Goal: Transaction & Acquisition: Purchase product/service

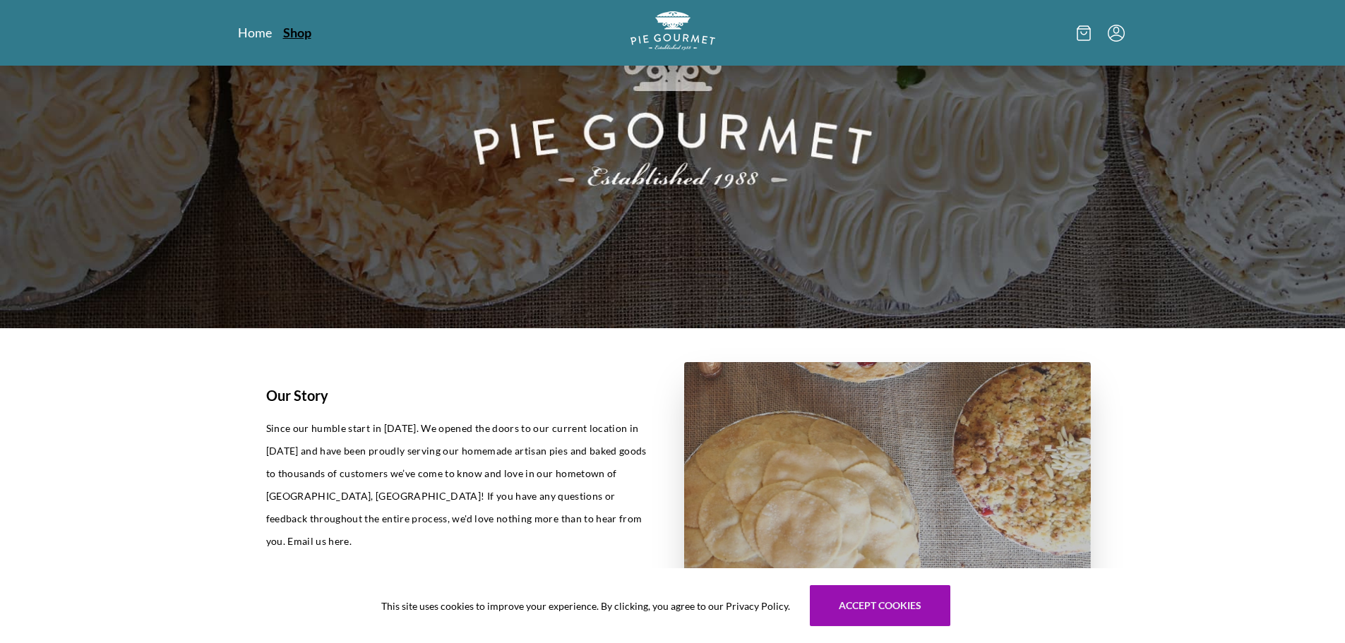
scroll to position [282, 0]
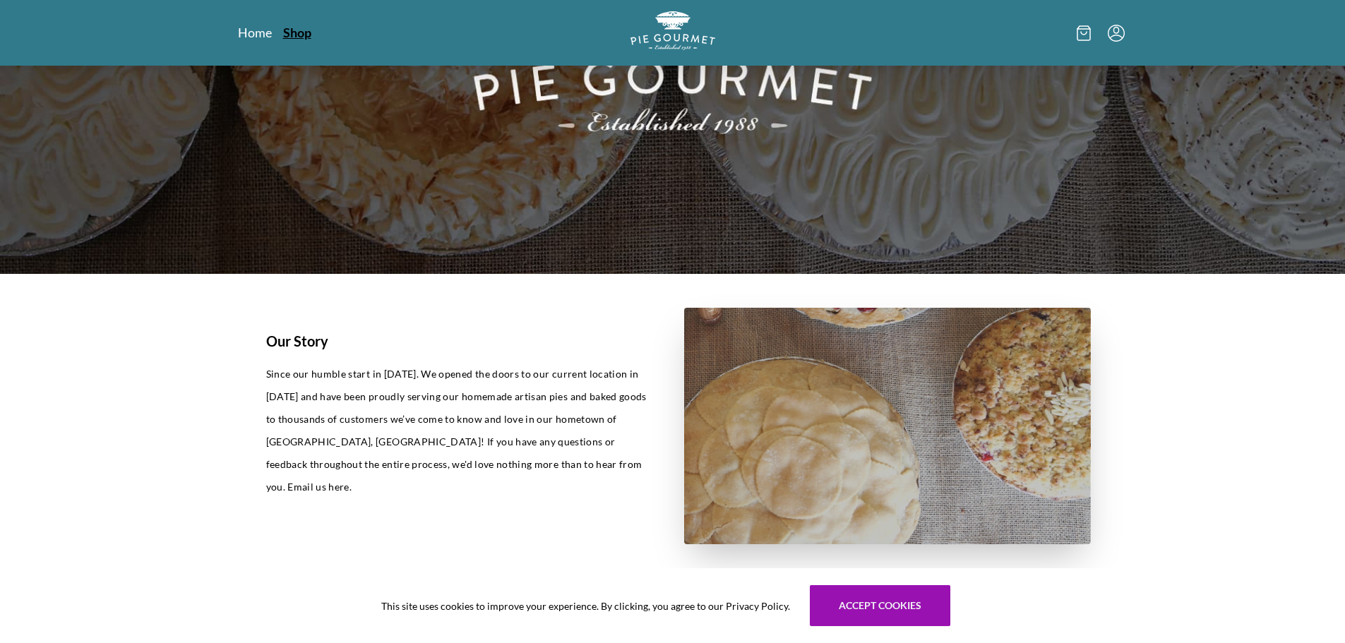
click at [311, 32] on link "Shop" at bounding box center [297, 32] width 28 height 17
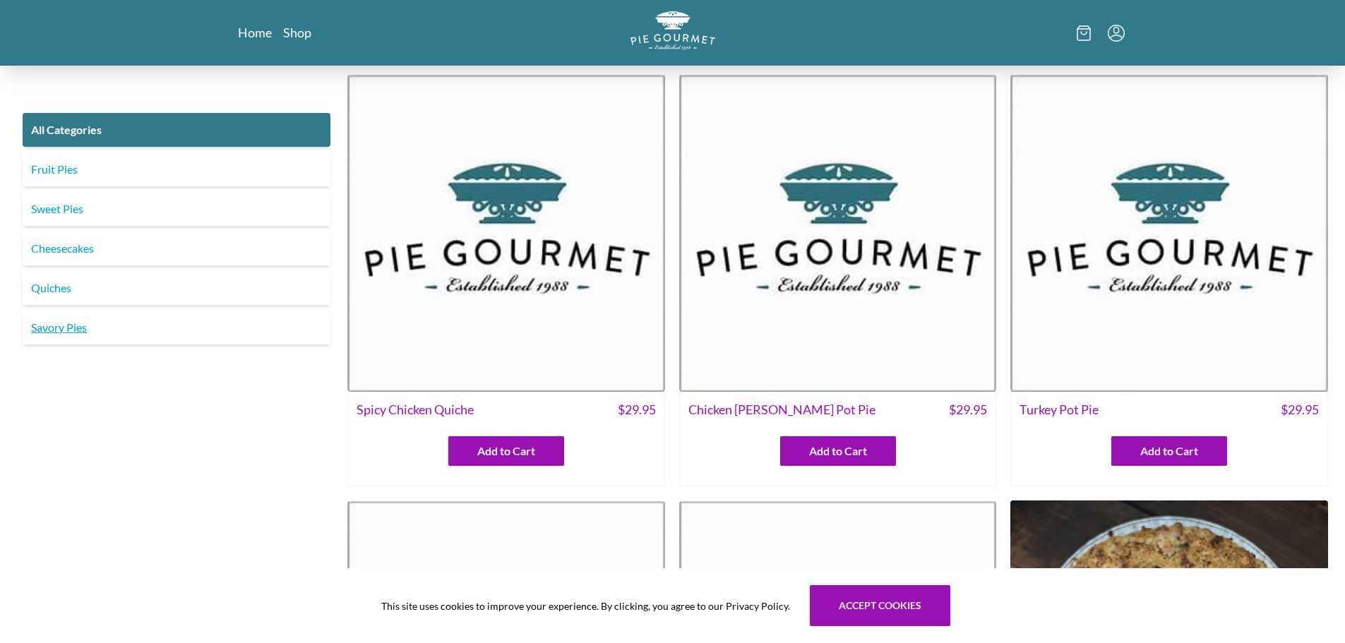
click at [92, 344] on link "Savory Pies" at bounding box center [177, 328] width 308 height 34
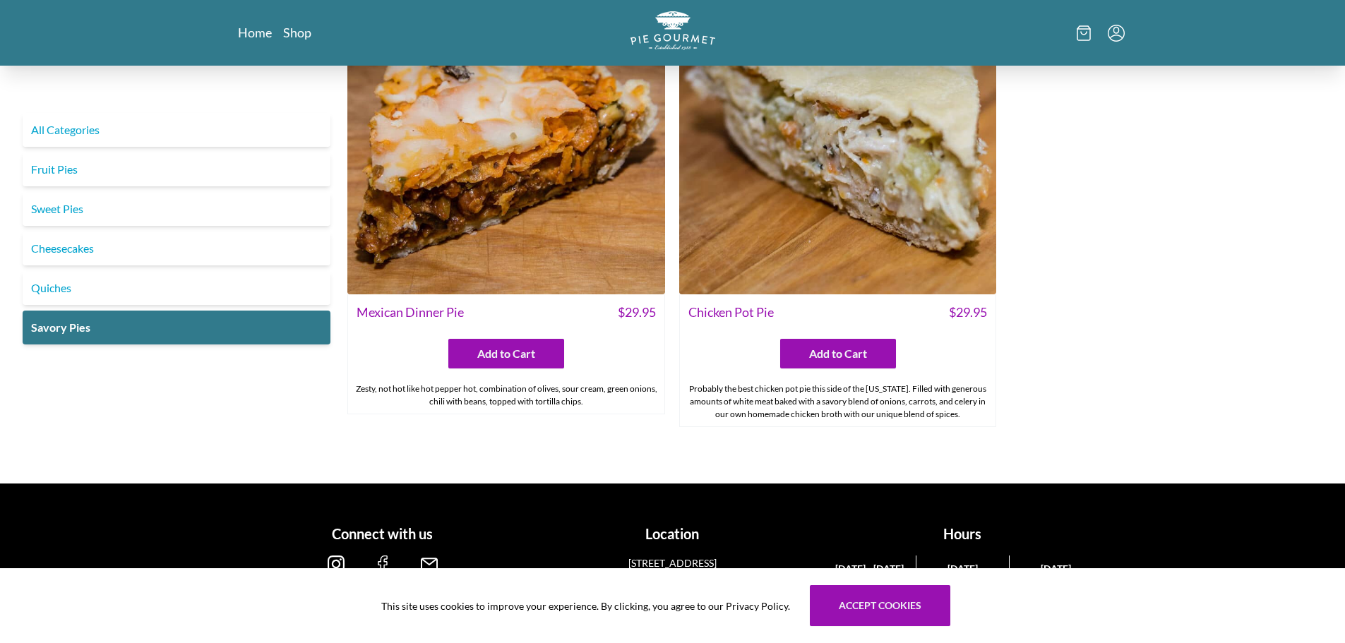
scroll to position [1044, 0]
click at [74, 305] on link "Quiches" at bounding box center [177, 288] width 308 height 34
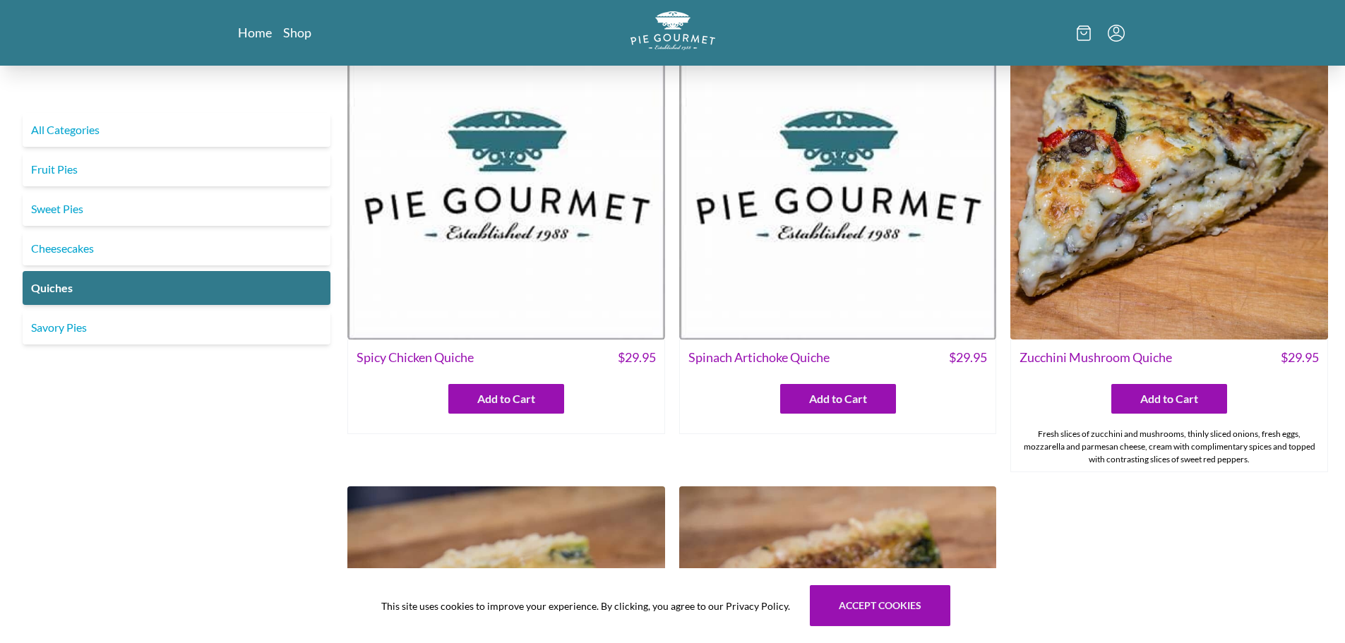
scroll to position [141, 0]
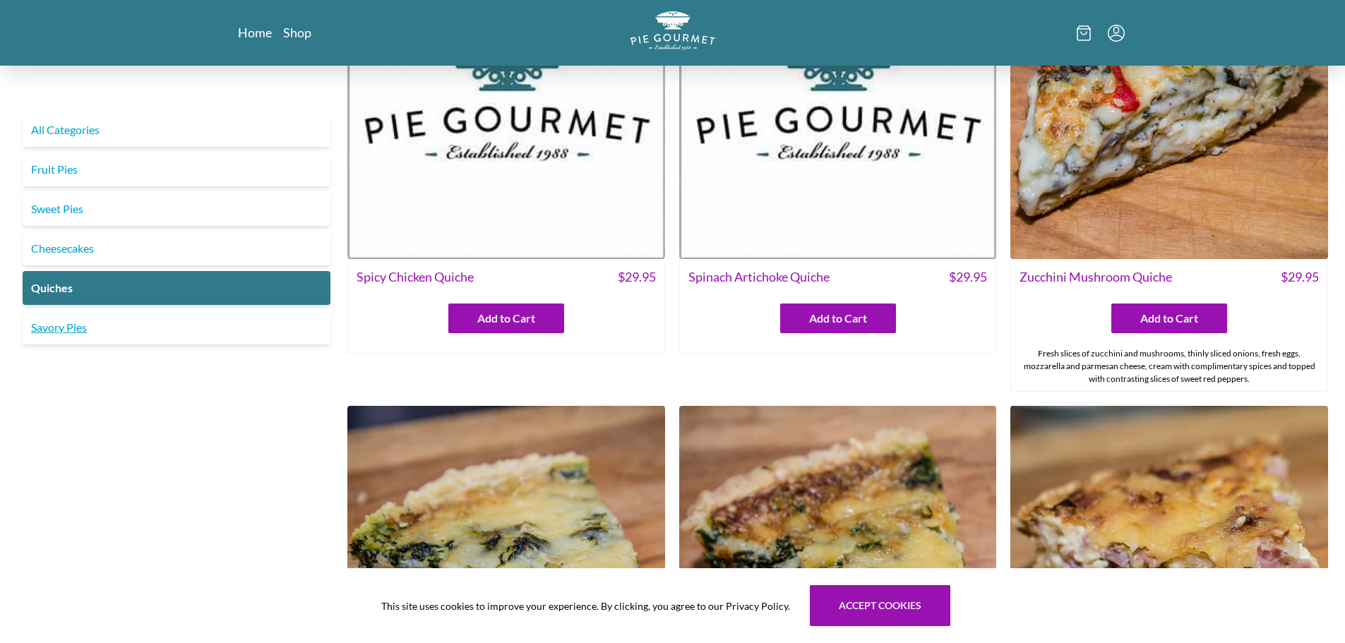
click at [100, 344] on link "Savory Pies" at bounding box center [177, 328] width 308 height 34
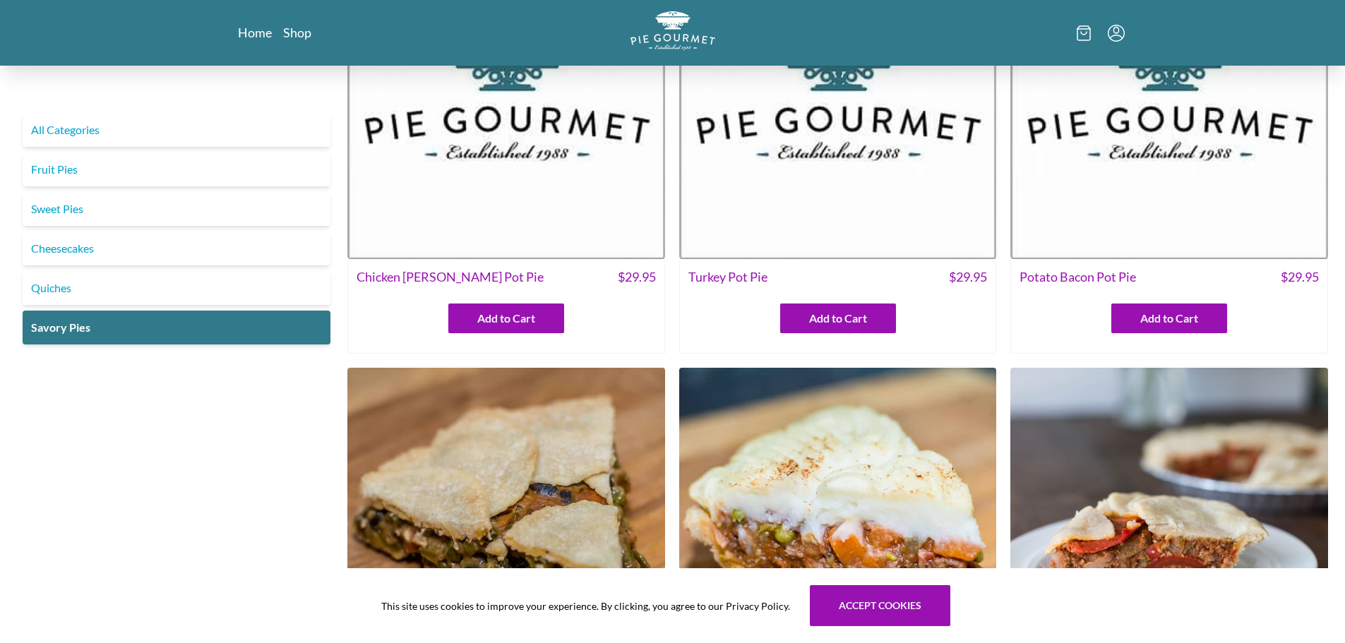
scroll to position [71, 0]
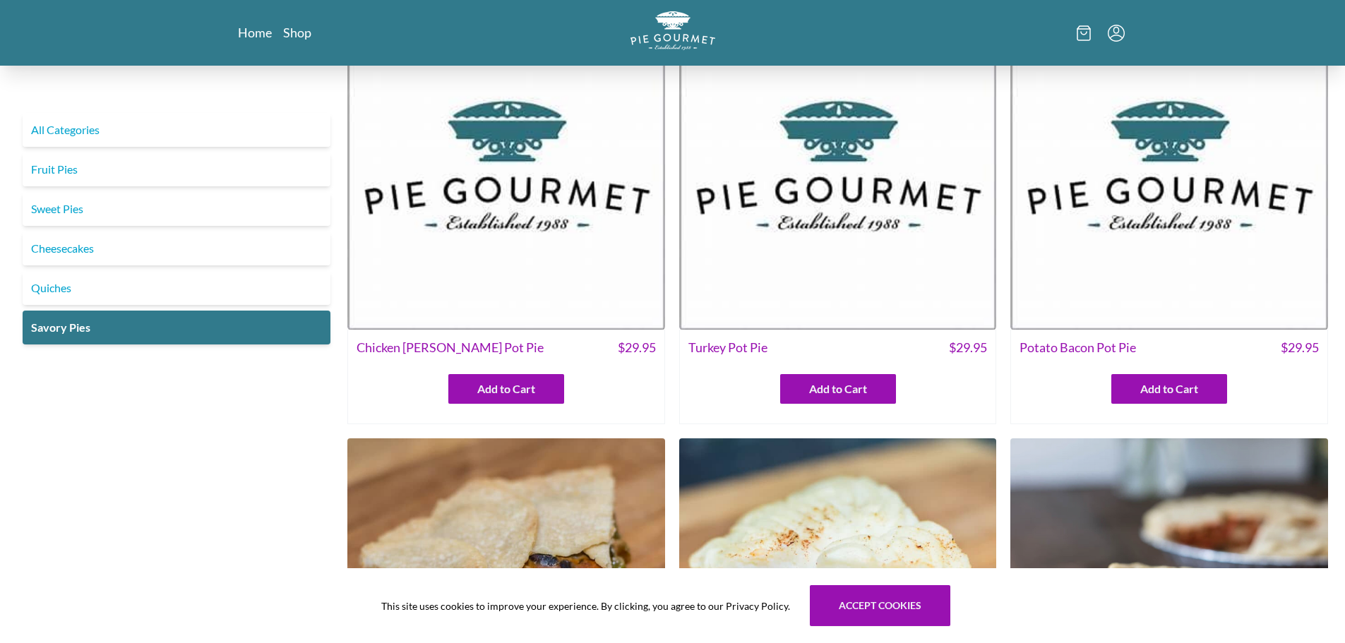
click at [528, 197] on img at bounding box center [506, 171] width 318 height 318
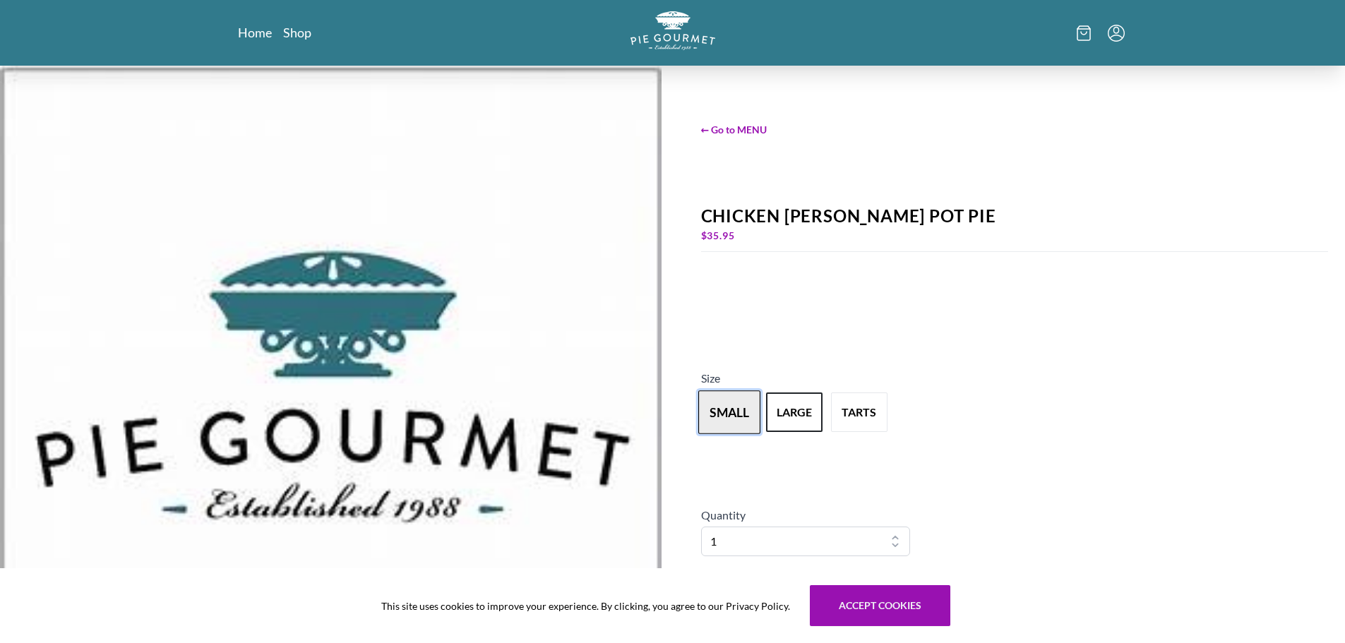
click at [738, 402] on button "small" at bounding box center [729, 412] width 62 height 44
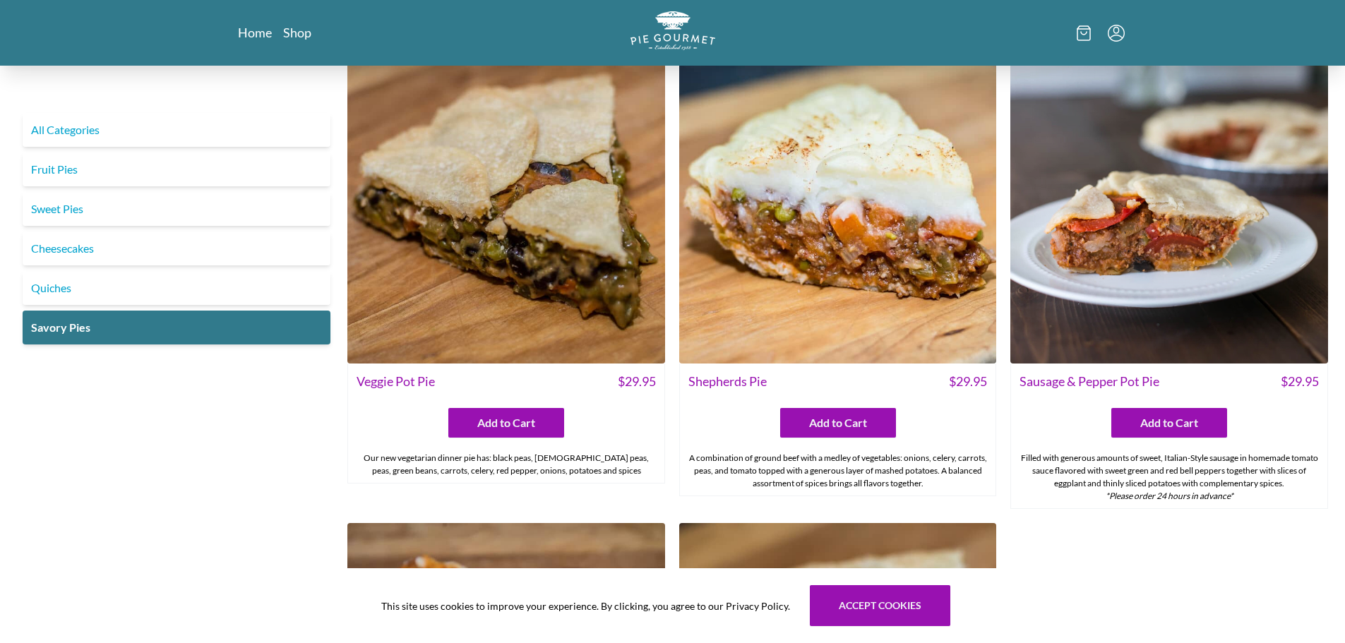
scroll to position [494, 0]
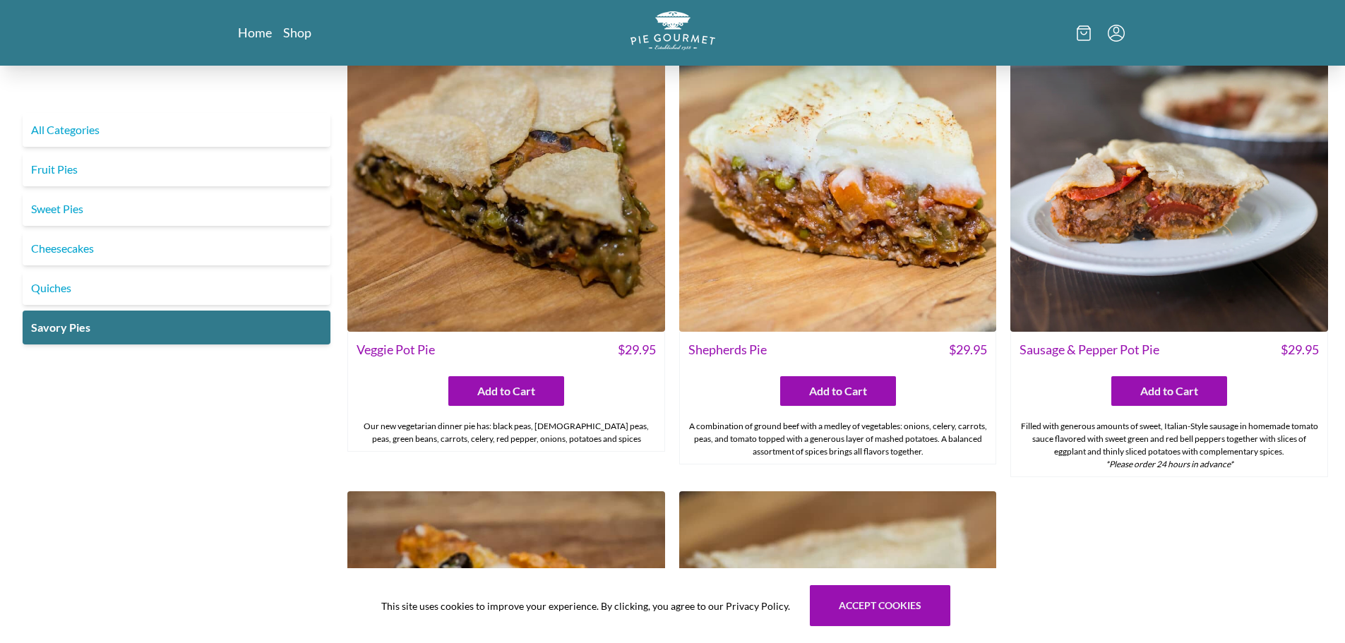
click at [520, 212] on img at bounding box center [506, 174] width 318 height 318
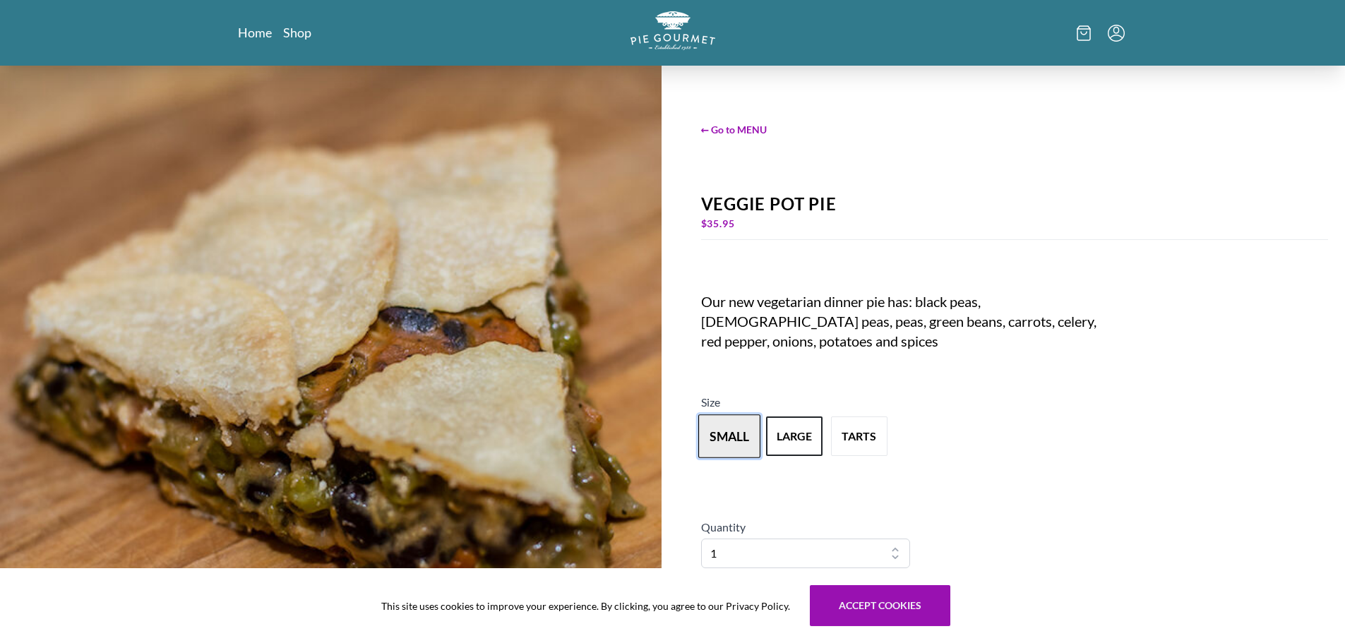
click at [738, 434] on button "small" at bounding box center [729, 436] width 62 height 44
click at [890, 438] on button "tarts" at bounding box center [859, 436] width 62 height 44
click at [750, 431] on button "small" at bounding box center [729, 436] width 62 height 44
click at [818, 443] on button "large" at bounding box center [794, 436] width 62 height 44
drag, startPoint x: 762, startPoint y: 233, endPoint x: 681, endPoint y: 242, distance: 81.0
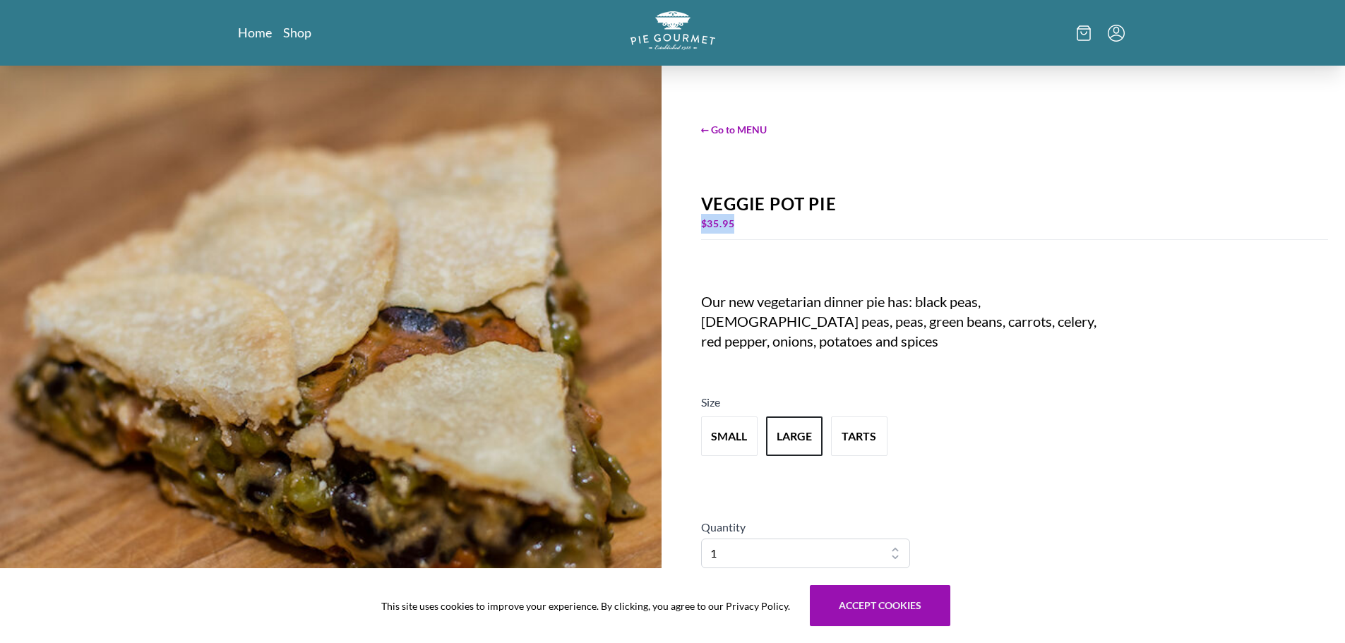
click at [681, 242] on div "← Go to MENU Veggie Pot Pie $ 35.95 Our new vegetarian dinner pie has: black pe…" at bounding box center [672, 399] width 1345 height 666
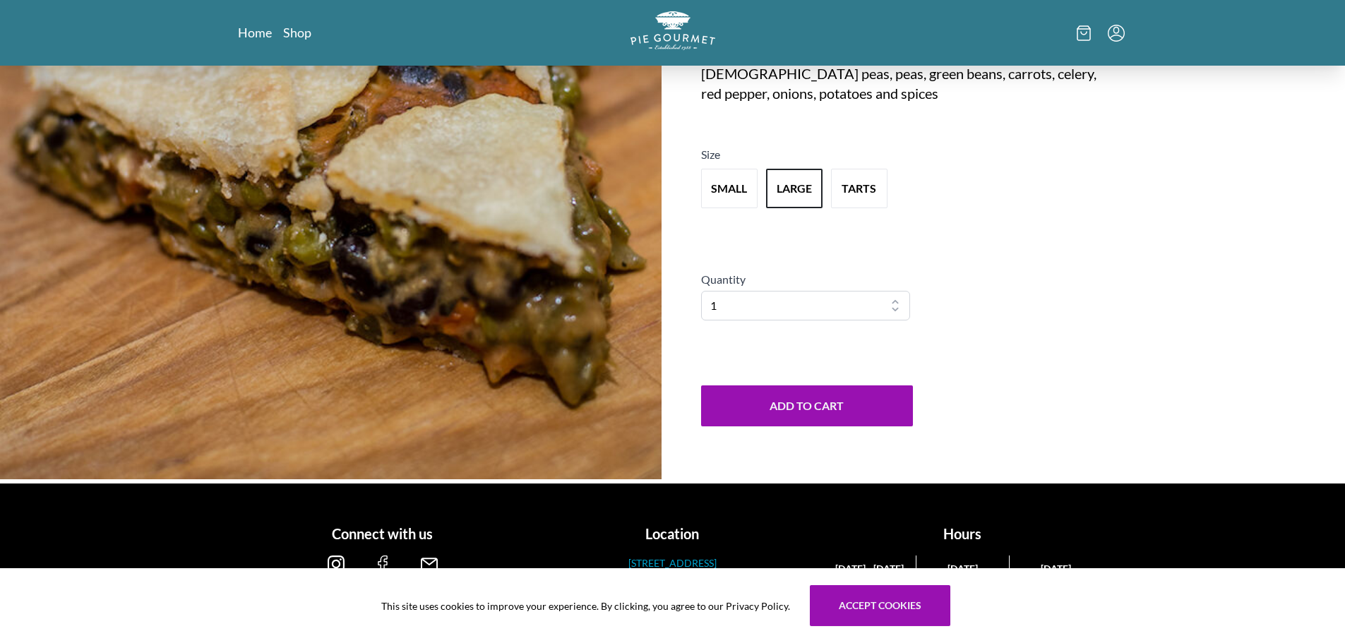
click at [676, 556] on p "[STREET_ADDRESS]" at bounding box center [672, 563] width 139 height 15
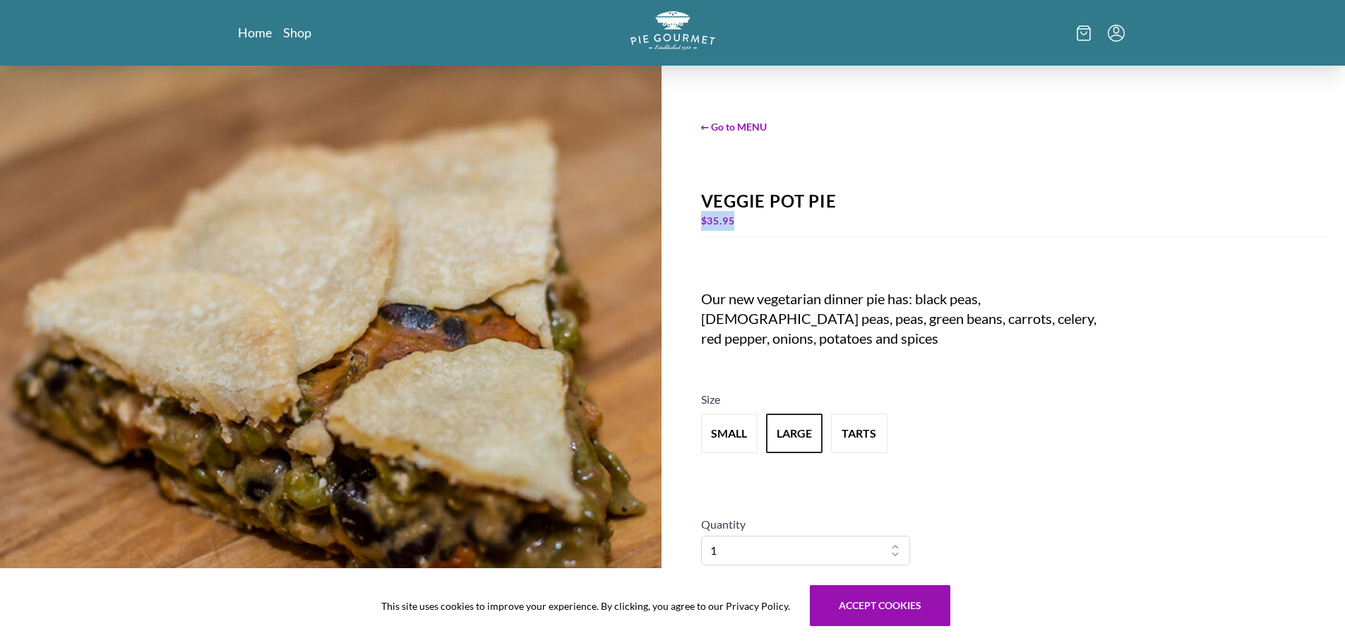
scroll to position [0, 0]
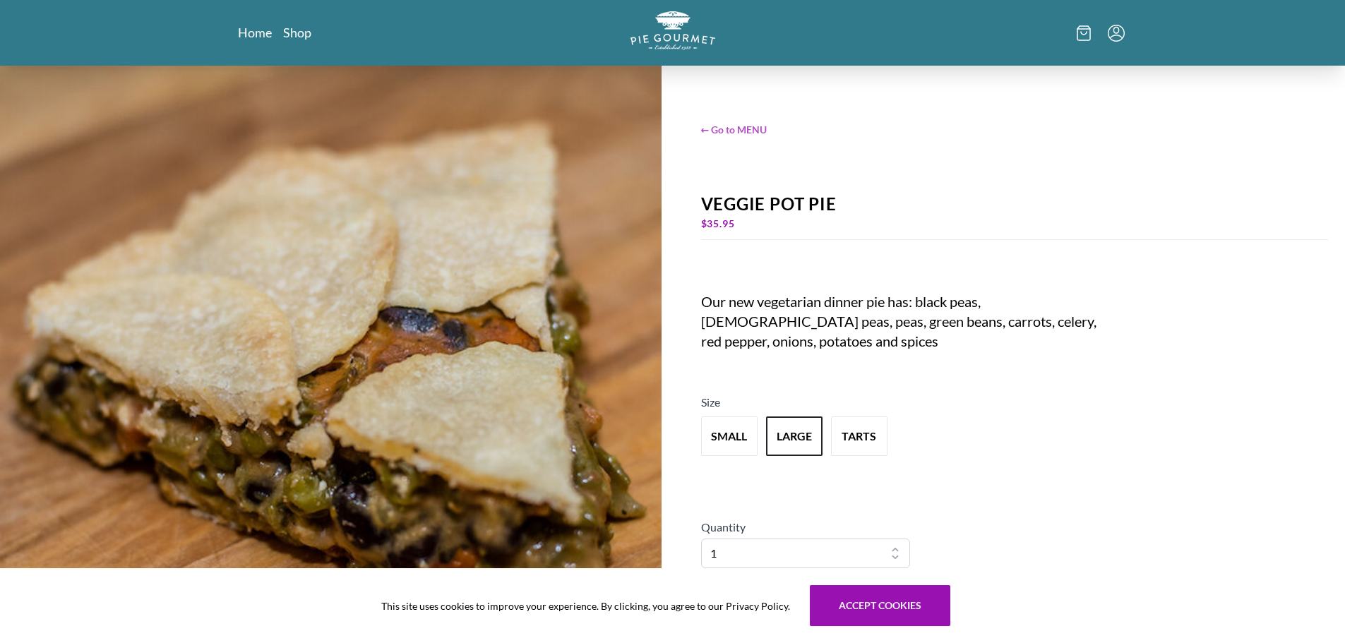
click at [772, 137] on span "← Go to MENU" at bounding box center [1015, 129] width 628 height 15
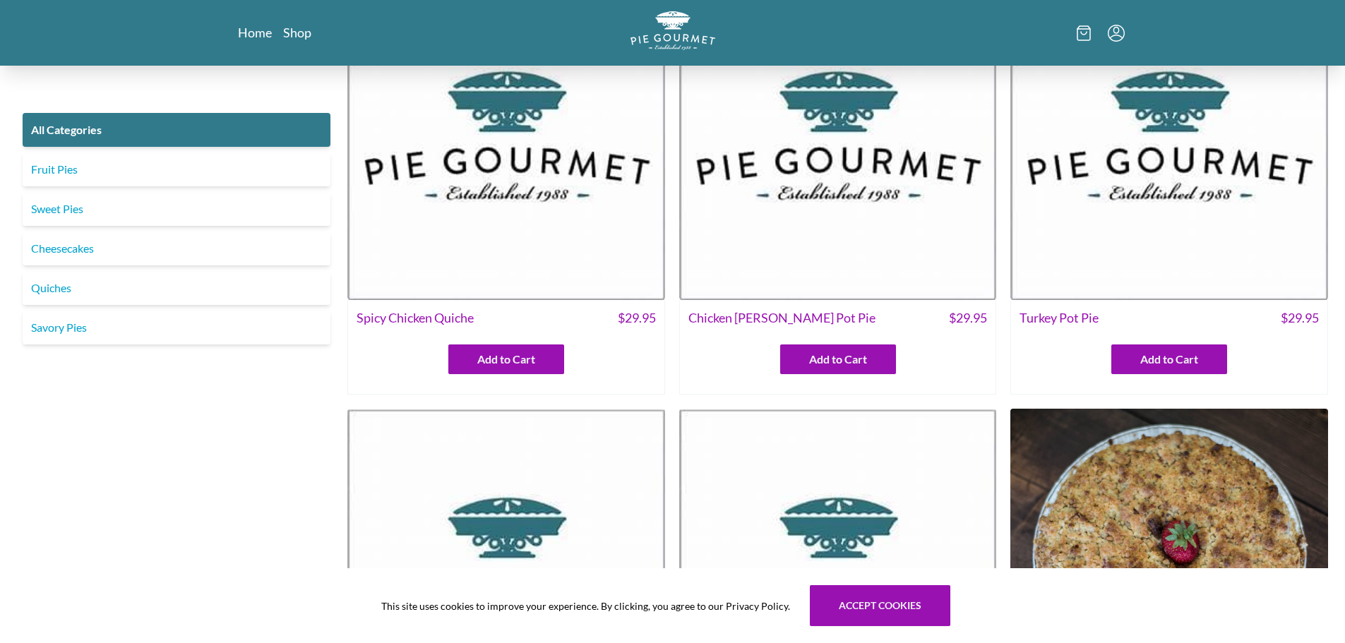
scroll to position [212, 0]
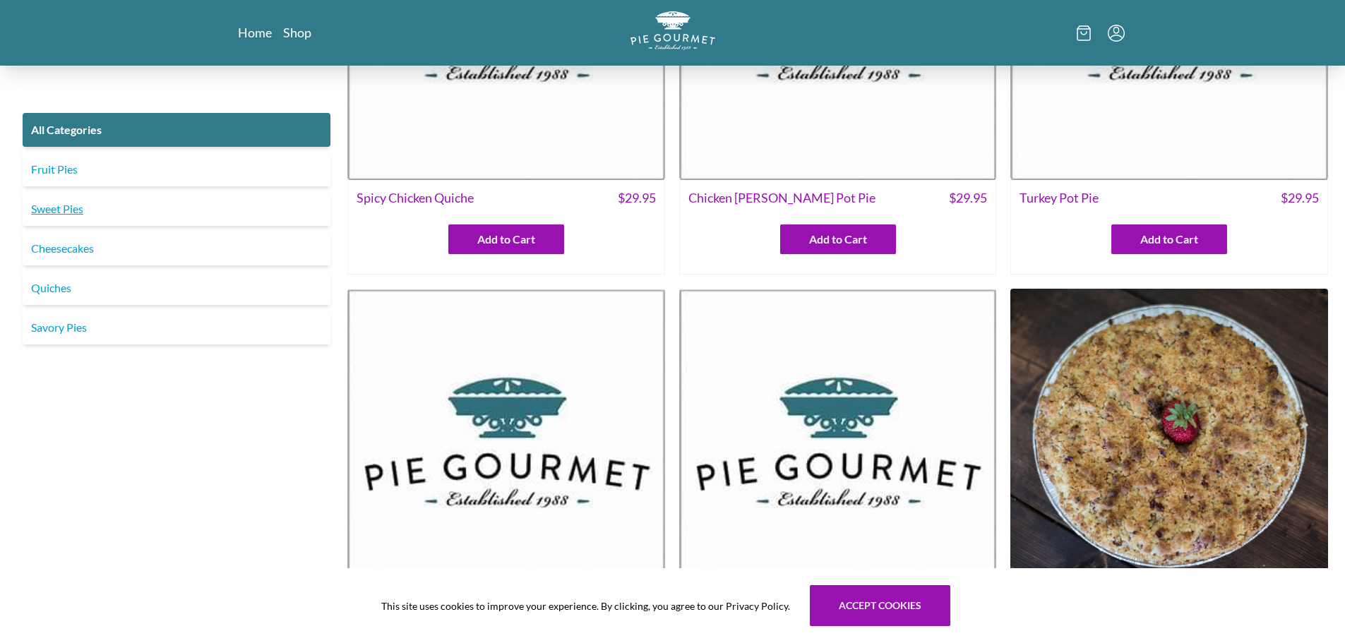
drag, startPoint x: 642, startPoint y: 249, endPoint x: 128, endPoint y: 269, distance: 513.6
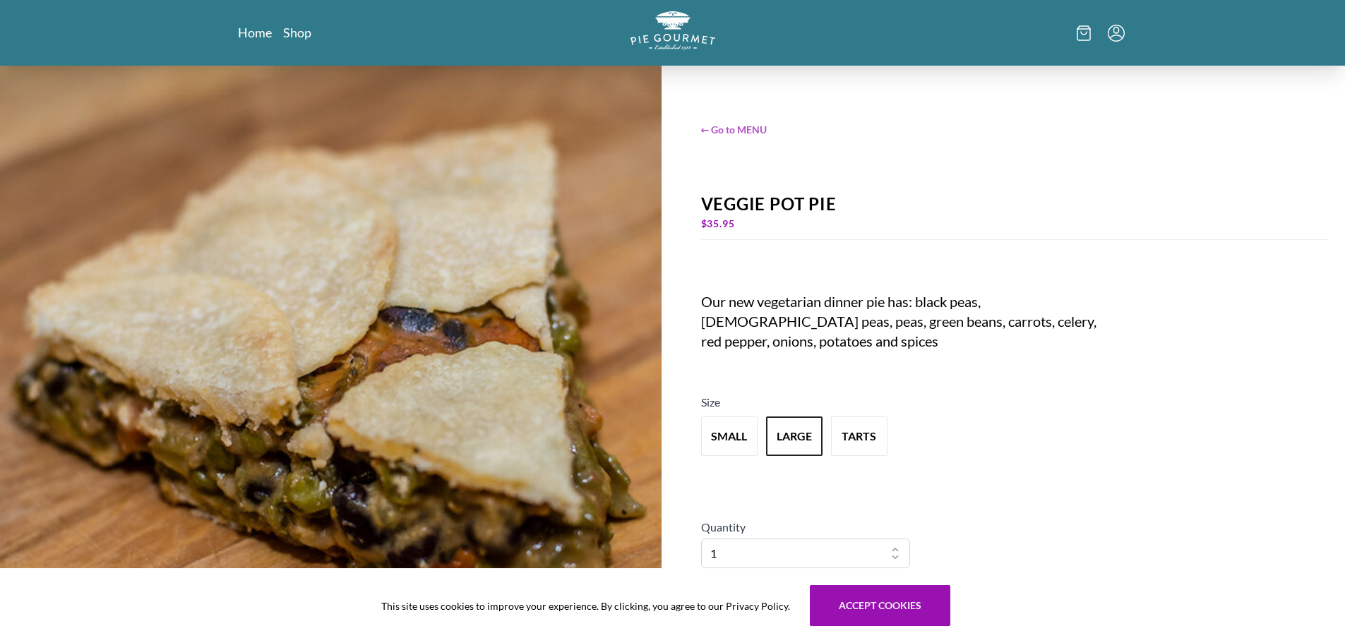
click at [748, 137] on span "← Go to MENU" at bounding box center [1015, 129] width 628 height 15
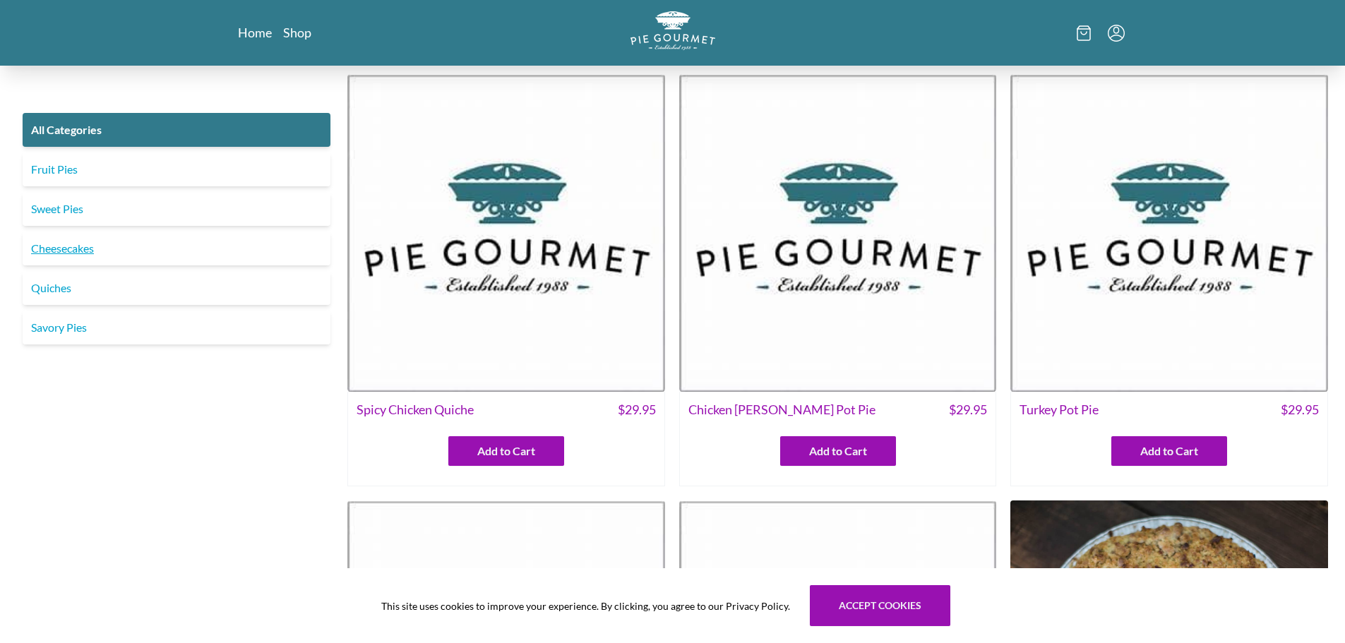
click at [80, 265] on link "Cheesecakes" at bounding box center [177, 249] width 308 height 34
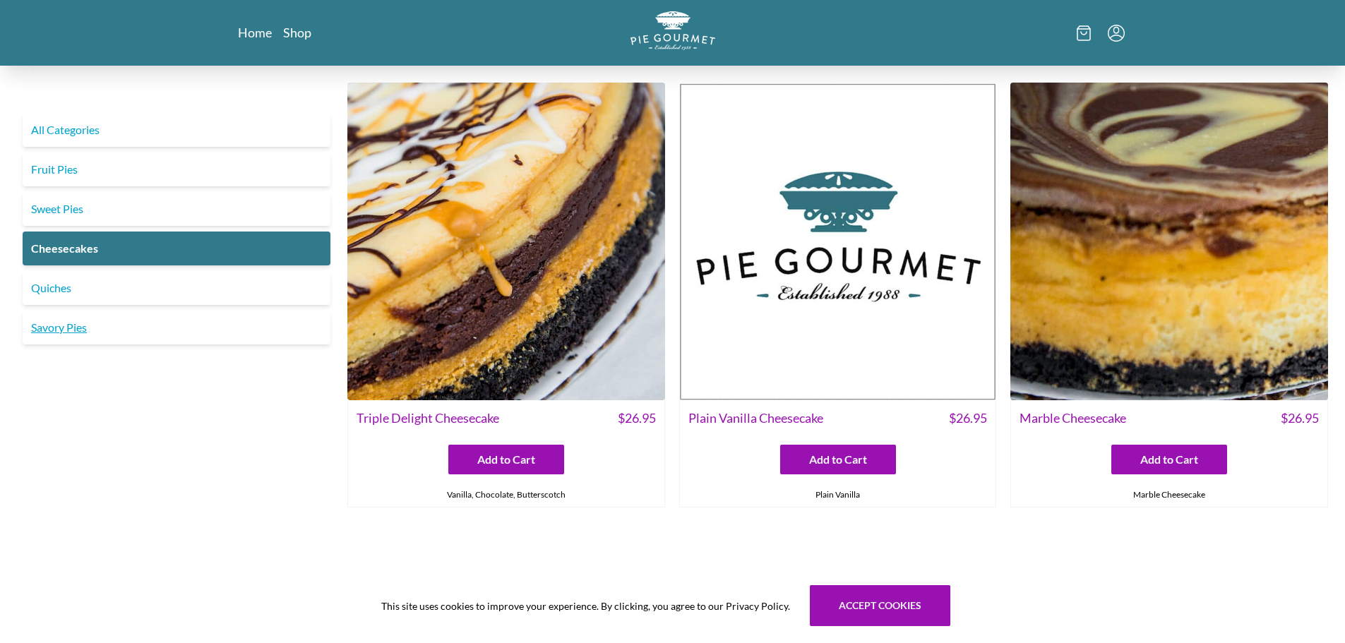
click at [73, 344] on link "Savory Pies" at bounding box center [177, 328] width 308 height 34
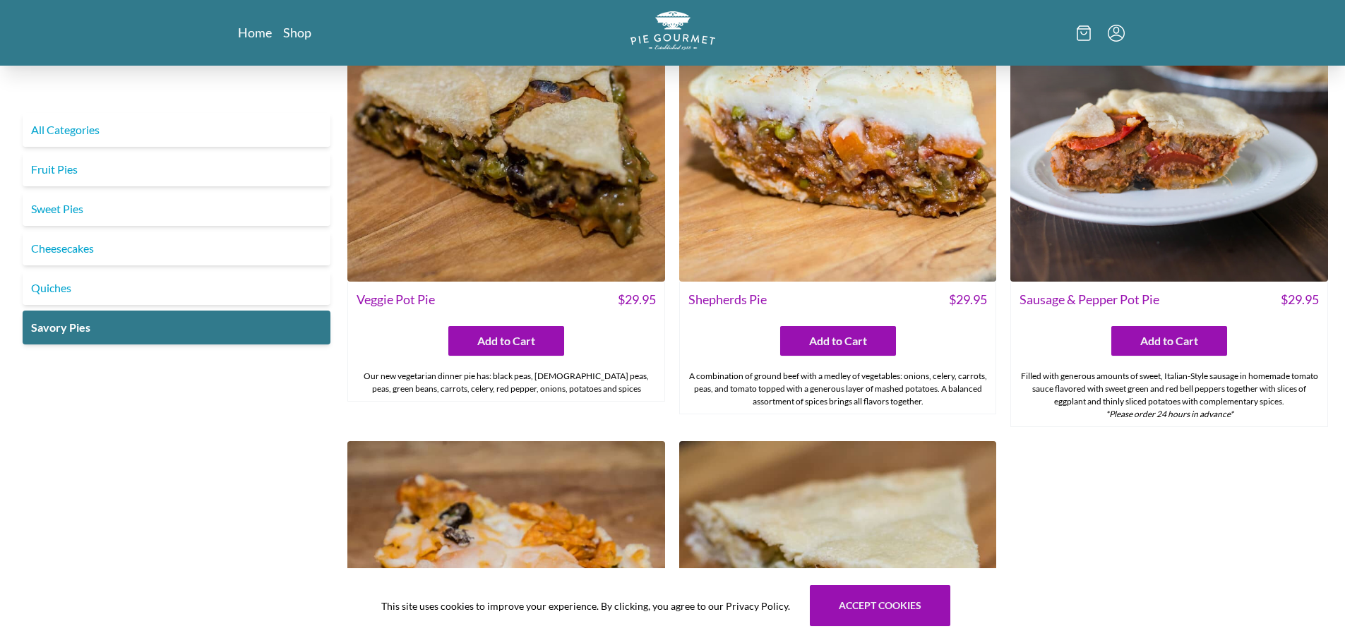
scroll to position [565, 0]
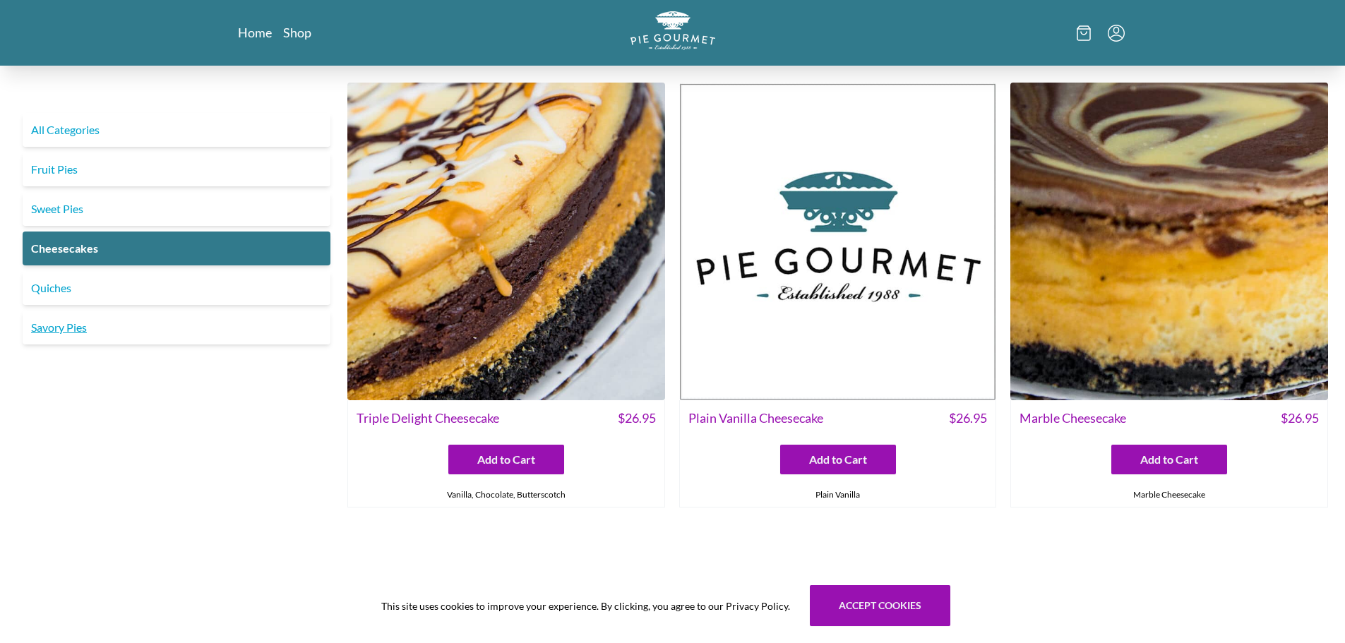
click at [97, 344] on link "Savory Pies" at bounding box center [177, 328] width 308 height 34
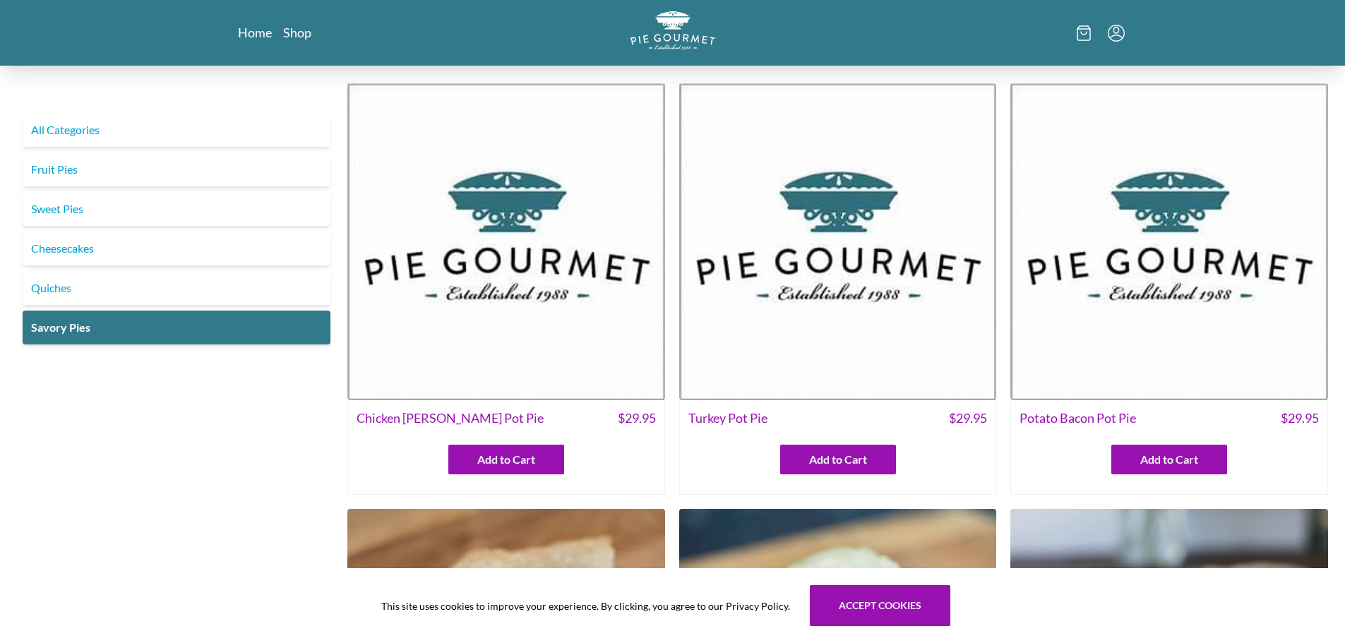
click at [559, 275] on img at bounding box center [506, 242] width 318 height 318
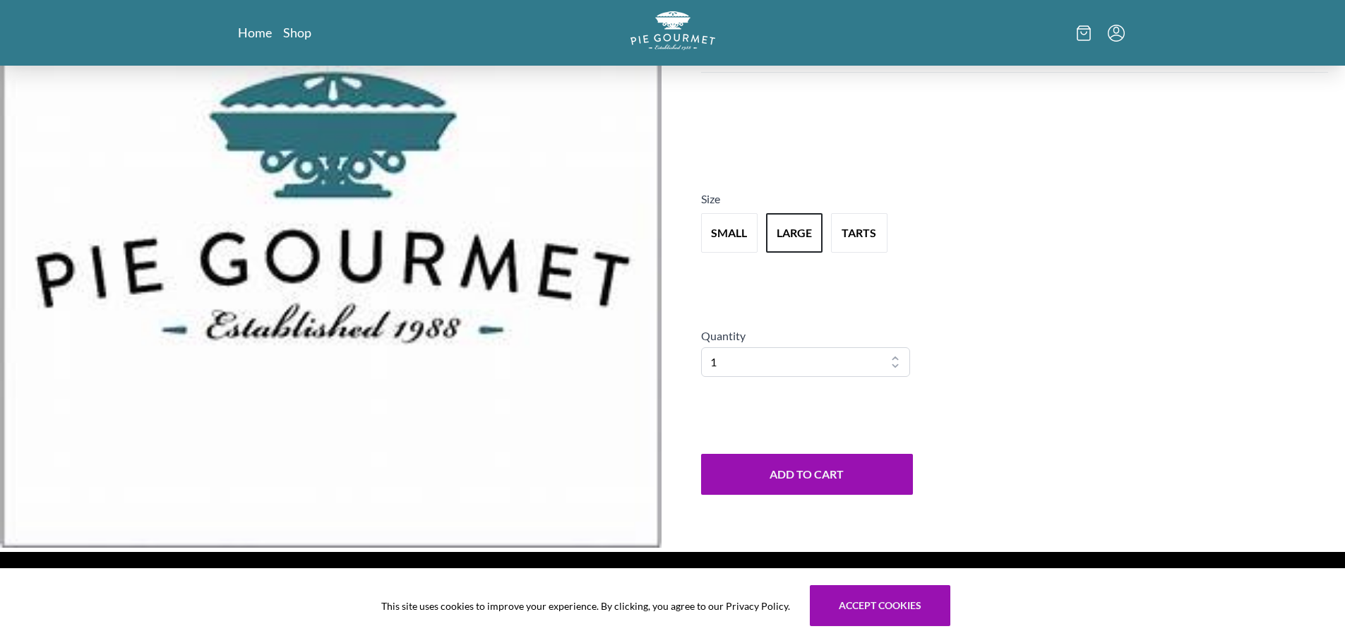
scroll to position [5, 0]
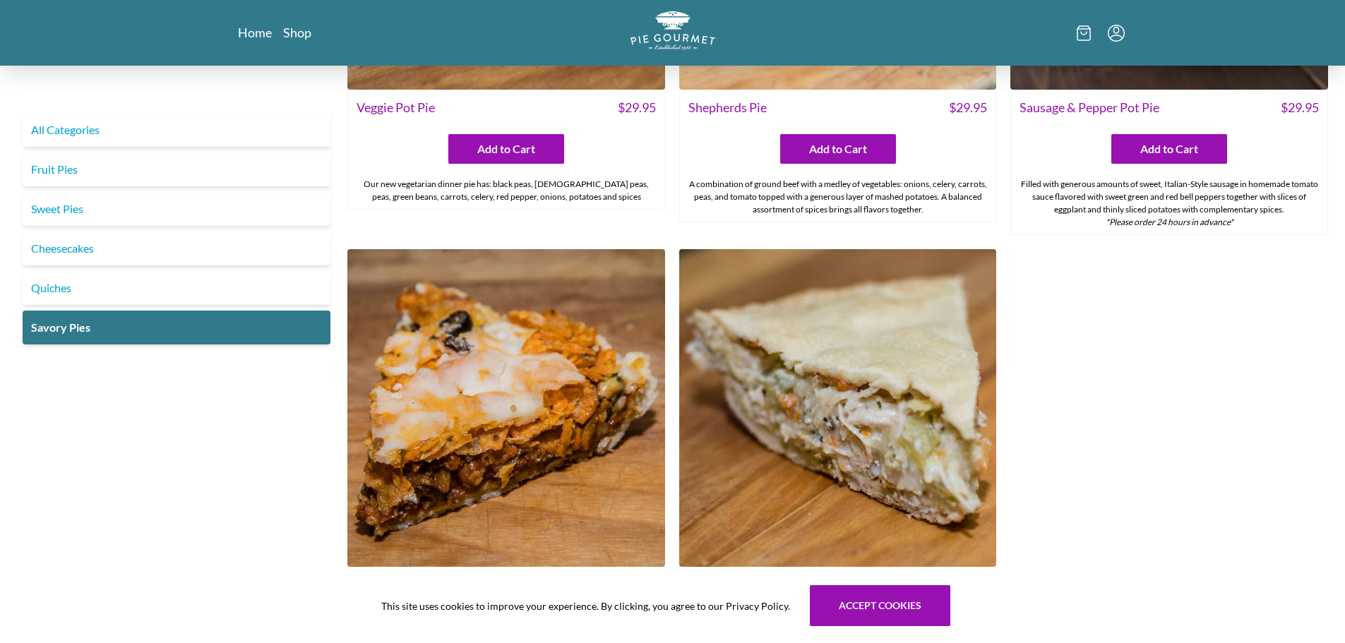
scroll to position [988, 0]
